Goal: Task Accomplishment & Management: Use online tool/utility

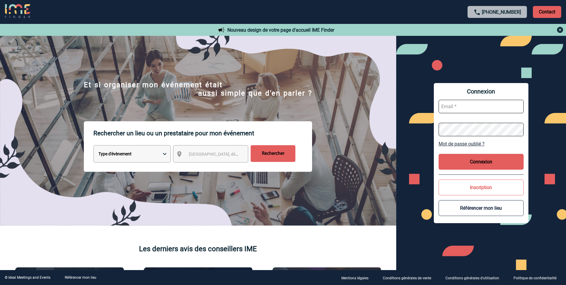
click at [481, 109] on input "text" at bounding box center [481, 106] width 85 height 13
type input "samira.el-badri-kamara@arkema.com"
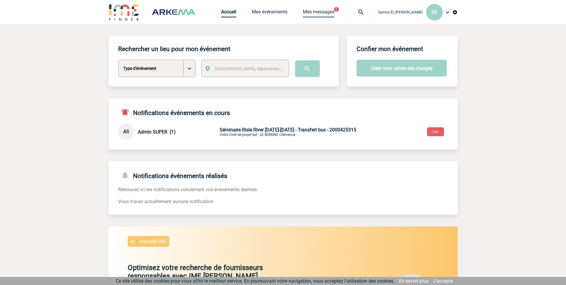
click at [332, 10] on link "Mes messages" at bounding box center [319, 13] width 32 height 8
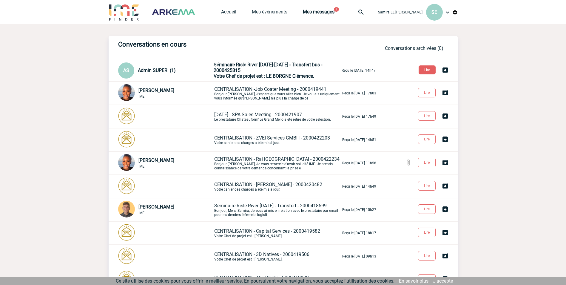
click at [266, 73] on p "Séminaire Risle River 25-26 novembre - Transfert bus - 2000425315 Votre Chef de…" at bounding box center [277, 70] width 127 height 17
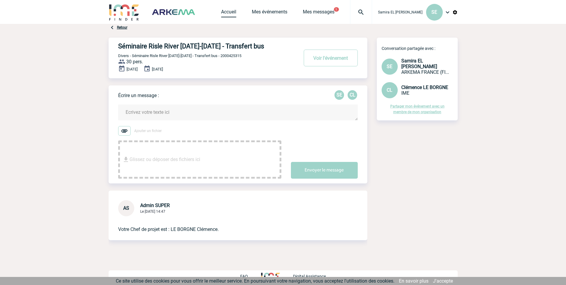
click at [235, 11] on link "Accueil" at bounding box center [228, 13] width 15 height 8
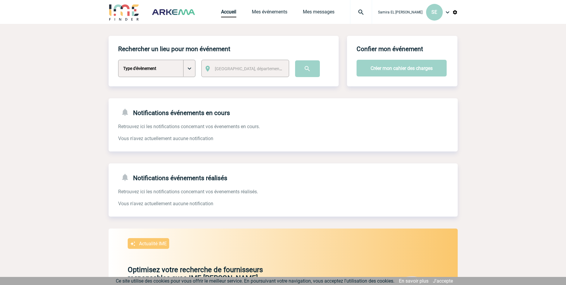
click at [190, 75] on select "Type d'évènement Séminaire avec nuitée Séminaire sans nuitée Repas de groupe Te…" at bounding box center [156, 68] width 77 height 17
select select "8"
click at [118, 60] on select "Type d'évènement Séminaire avec nuitée Séminaire sans nuitée Repas de groupe Te…" at bounding box center [156, 68] width 77 height 17
click at [259, 69] on span "Ville, département, région..." at bounding box center [256, 68] width 83 height 5
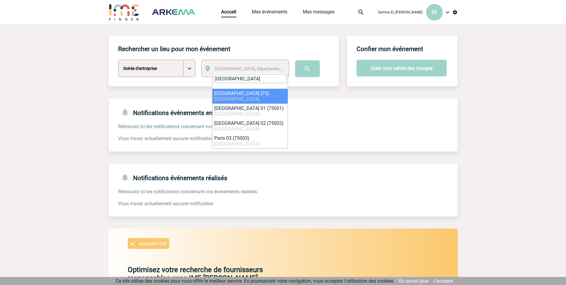
type input "[GEOGRAPHIC_DATA]"
select select "3"
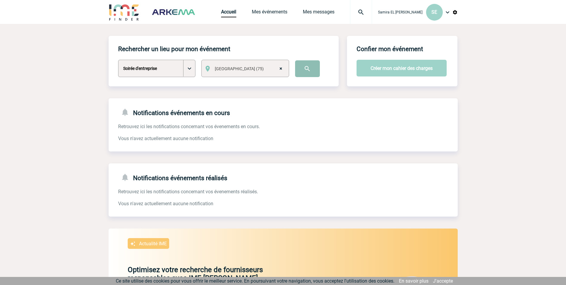
click at [299, 68] on input "image" at bounding box center [307, 68] width 25 height 17
click at [151, 70] on select "Type d'évènement Séminaire avec nuitée Séminaire sans nuitée Repas de groupe Te…" at bounding box center [156, 68] width 77 height 17
select select "3"
click at [118, 60] on select "Type d'évènement Séminaire avec nuitée Séminaire sans nuitée Repas de groupe Te…" at bounding box center [156, 68] width 77 height 17
click at [249, 56] on div "Rechercher un lieu pour mon événement Type d'évènement Séminaire avec nuitée Sé…" at bounding box center [224, 61] width 230 height 50
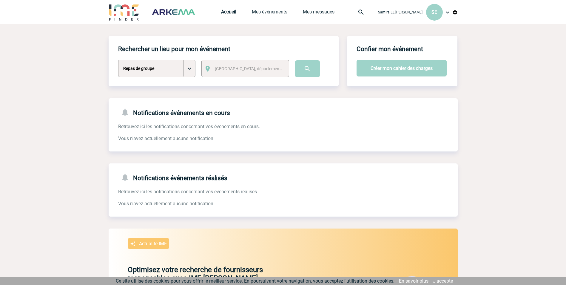
click at [244, 64] on div "Ville, département, région..." at bounding box center [245, 68] width 88 height 17
click at [241, 71] on span "Ville, département, région..." at bounding box center [256, 68] width 83 height 5
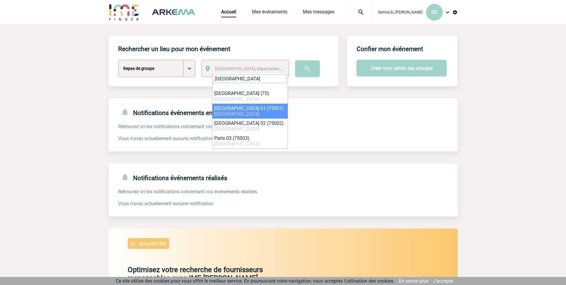
type input "paris"
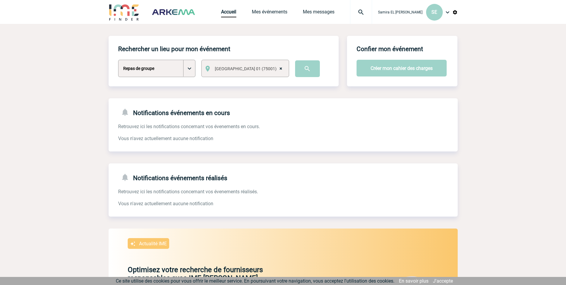
click at [277, 70] on span "× Paris 01 (75001)" at bounding box center [250, 68] width 76 height 8
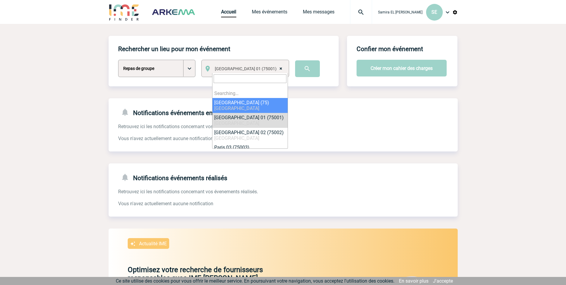
select select "63"
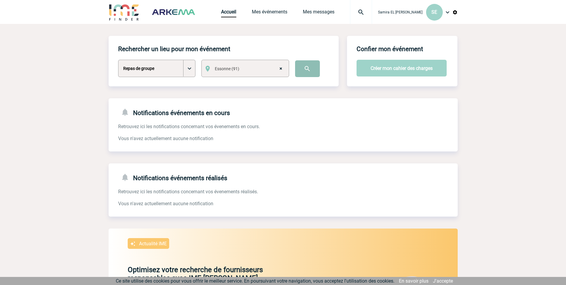
click at [307, 66] on input "image" at bounding box center [307, 68] width 25 height 17
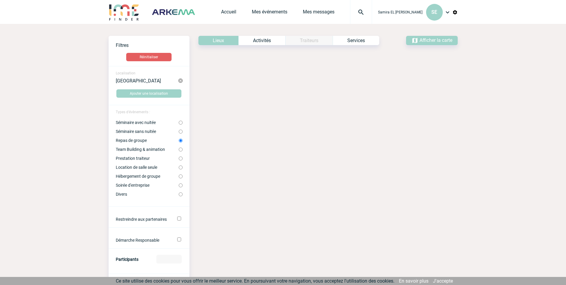
click at [265, 71] on div "Voir les filtres Filtres Réinitialiser Localisation Essonne Ajouter une localis…" at bounding box center [283, 249] width 349 height 450
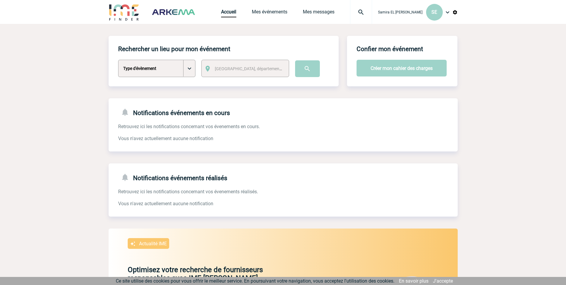
click at [217, 67] on span "Ville, département, région..." at bounding box center [256, 68] width 83 height 5
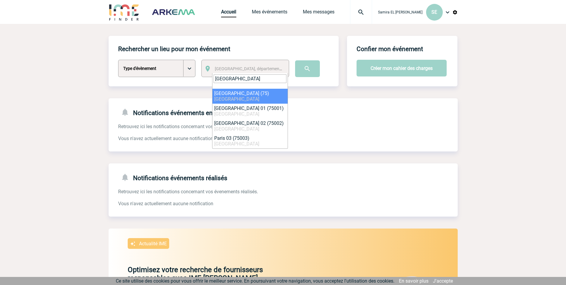
type input "paris"
select select "3"
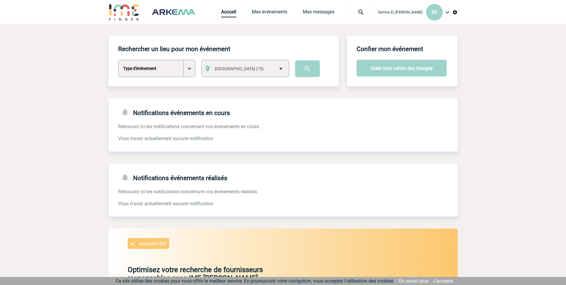
click at [134, 64] on select "Type d'évènement Séminaire avec nuitée Séminaire sans nuitée Repas de groupe Te…" at bounding box center [156, 68] width 77 height 17
select select "3"
click at [118, 60] on select "Type d'évènement Séminaire avec nuitée Séminaire sans nuitée Repas de groupe Te…" at bounding box center [156, 68] width 77 height 17
click at [309, 66] on input "image" at bounding box center [307, 68] width 25 height 17
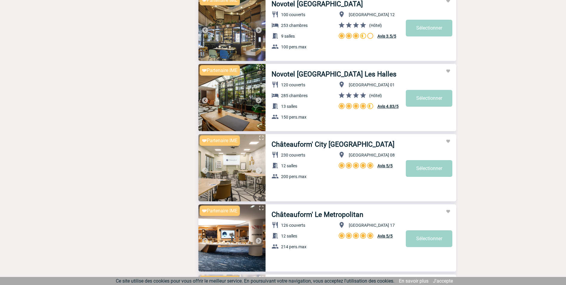
scroll to position [567, 0]
